Goal: Information Seeking & Learning: Learn about a topic

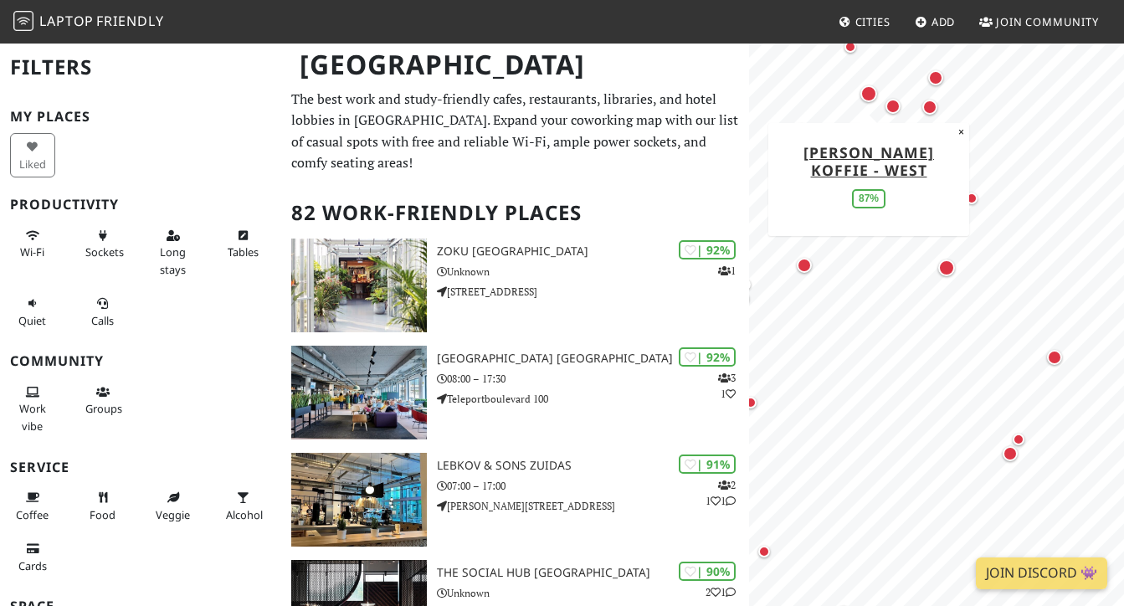
click at [703, 95] on div "Map marker" at bounding box center [869, 93] width 17 height 17
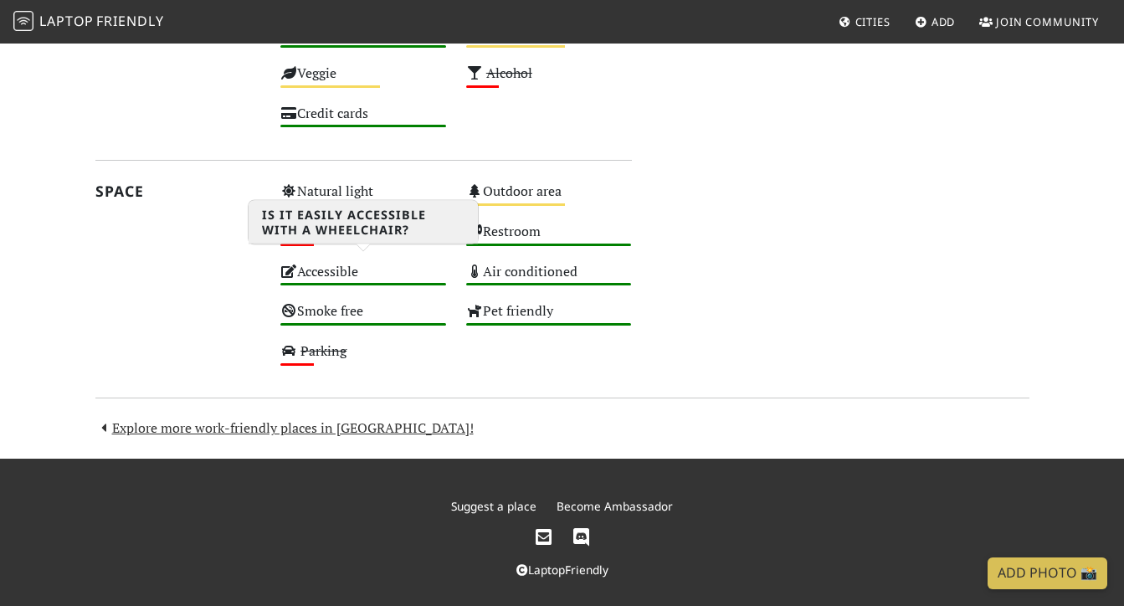
scroll to position [904, 0]
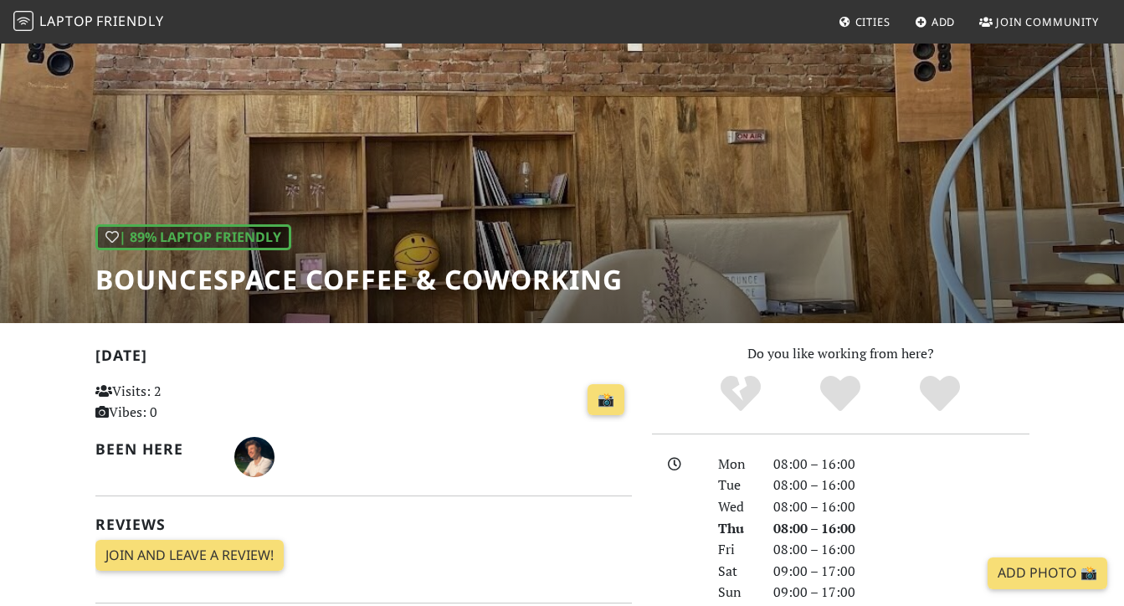
click at [524, 174] on div "| 89% Laptop Friendly BounceSpace Coffee & Coworking" at bounding box center [562, 149] width 1124 height 348
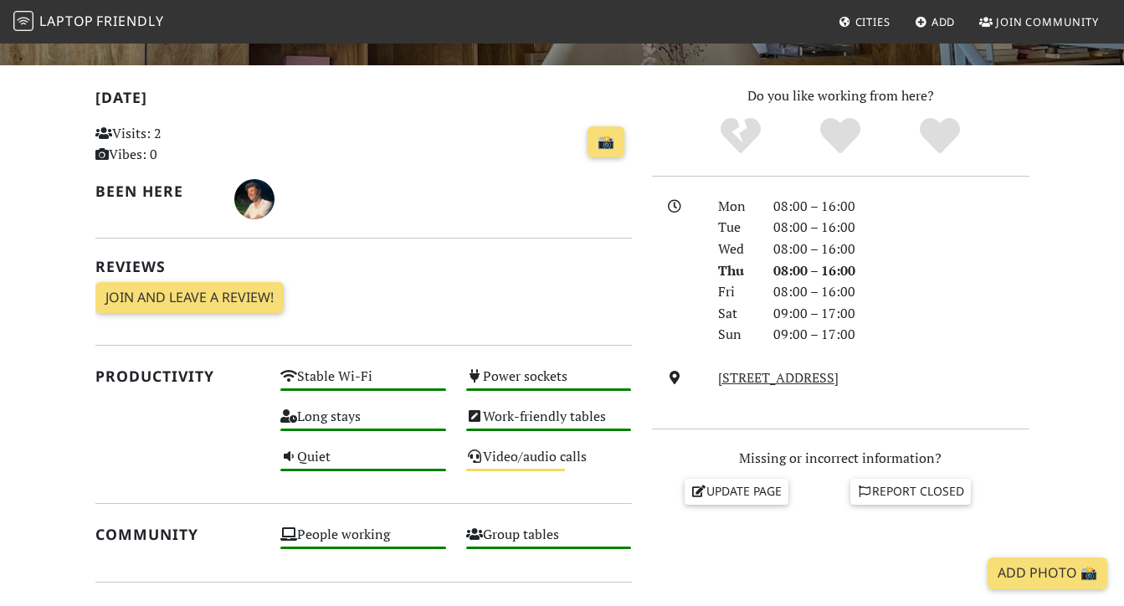
scroll to position [338, 0]
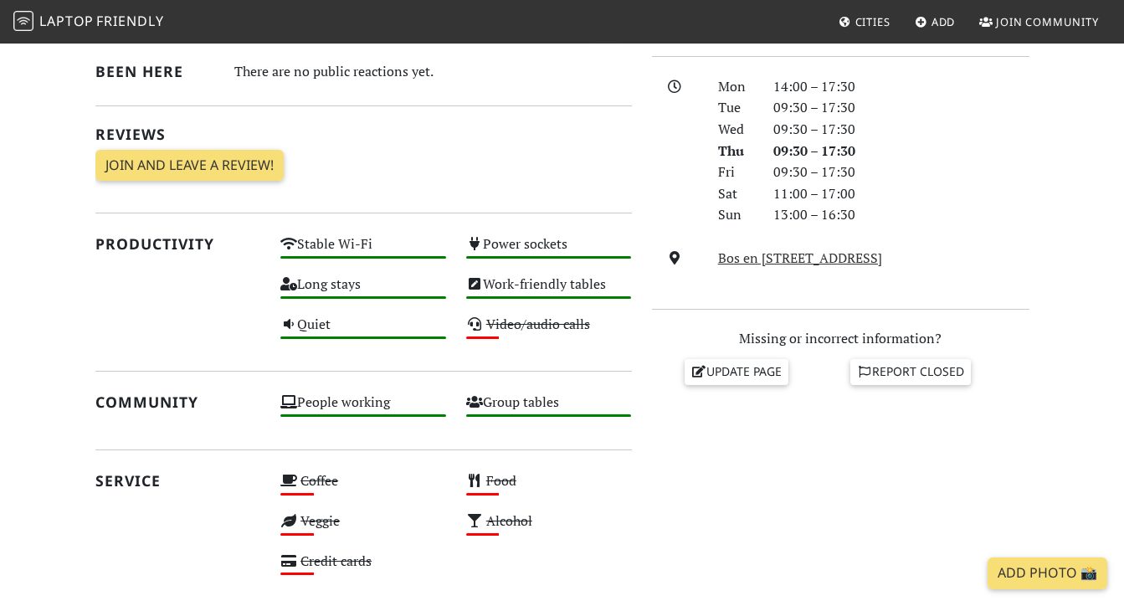
scroll to position [473, 0]
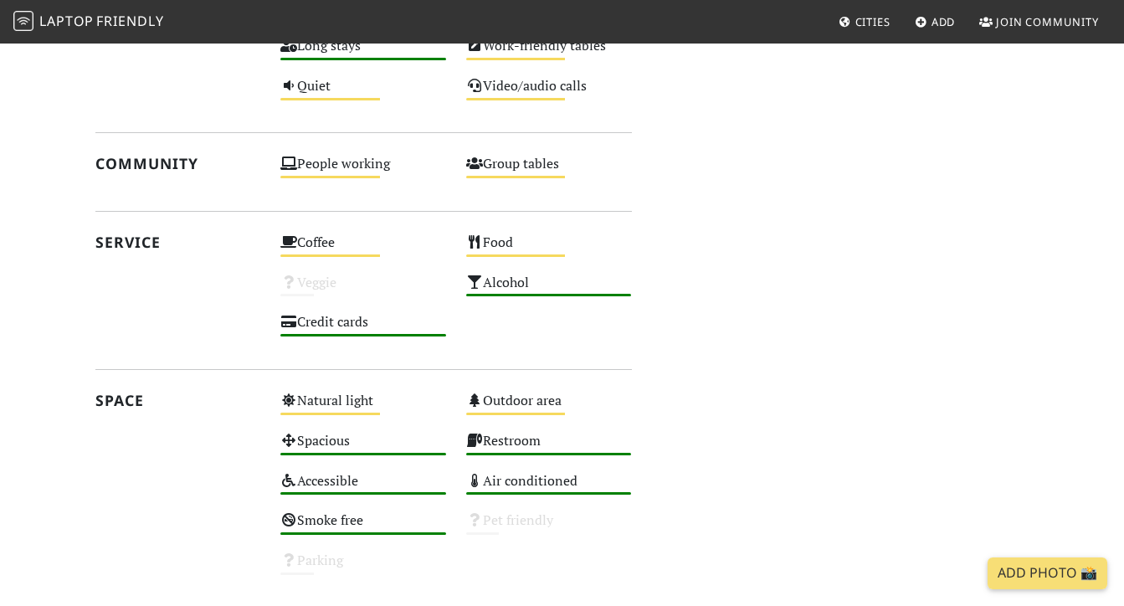
scroll to position [826, 0]
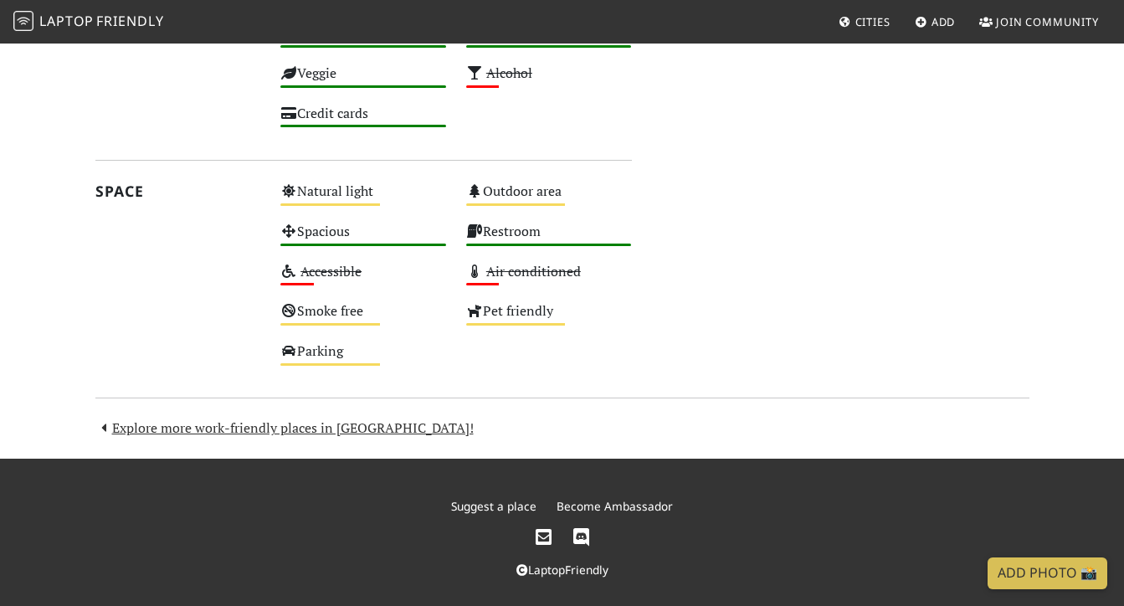
scroll to position [904, 0]
